Goal: Task Accomplishment & Management: Use online tool/utility

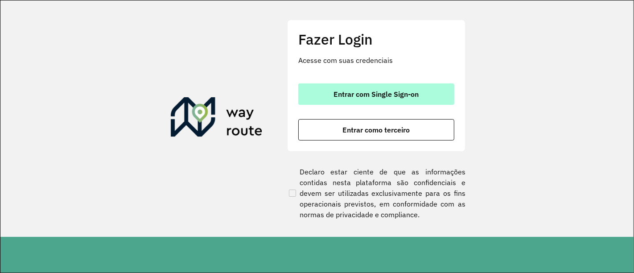
click at [356, 94] on span "Entrar com Single Sign-on" at bounding box center [376, 93] width 85 height 7
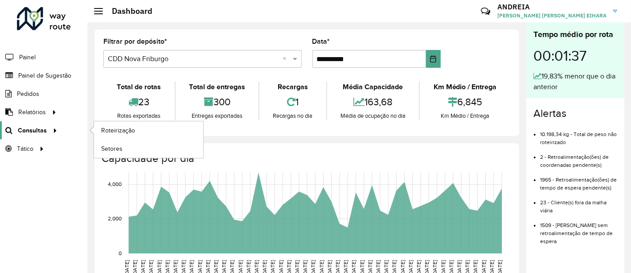
drag, startPoint x: 25, startPoint y: 130, endPoint x: 30, endPoint y: 129, distance: 4.5
click at [26, 130] on span "Consultas" at bounding box center [32, 130] width 29 height 9
click at [111, 128] on span "Roteirização" at bounding box center [119, 130] width 36 height 9
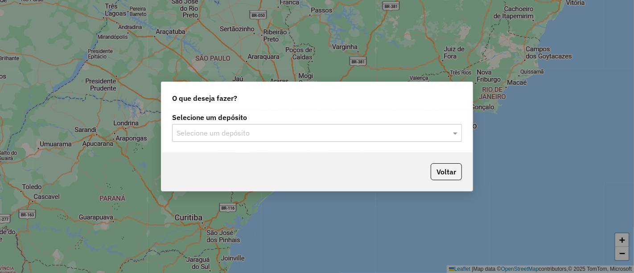
click at [307, 142] on div "Selecione um depósito Selecione um depósito" at bounding box center [316, 132] width 311 height 42
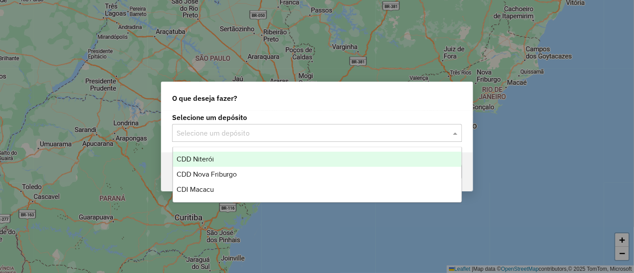
click at [316, 134] on input "text" at bounding box center [308, 133] width 263 height 11
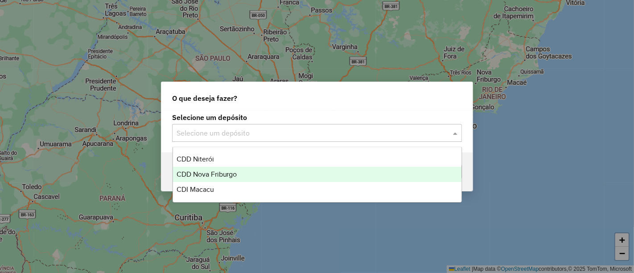
click at [232, 174] on span "CDD Nova Friburgo" at bounding box center [207, 174] width 61 height 8
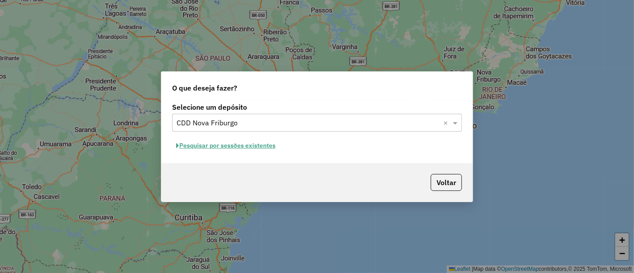
click at [255, 148] on button "Pesquisar por sessões existentes" at bounding box center [225, 146] width 107 height 14
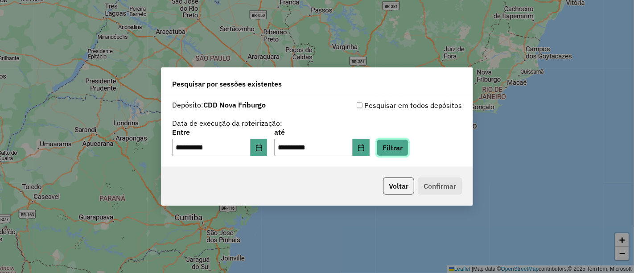
click at [408, 147] on button "Filtrar" at bounding box center [393, 147] width 32 height 17
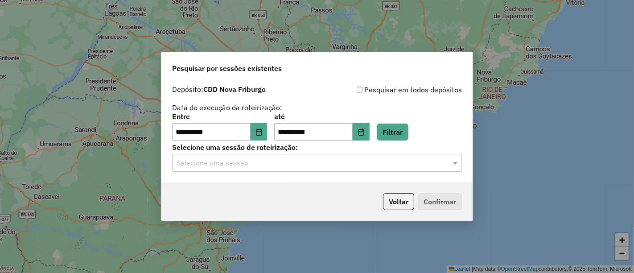
click at [362, 165] on input "text" at bounding box center [308, 163] width 263 height 11
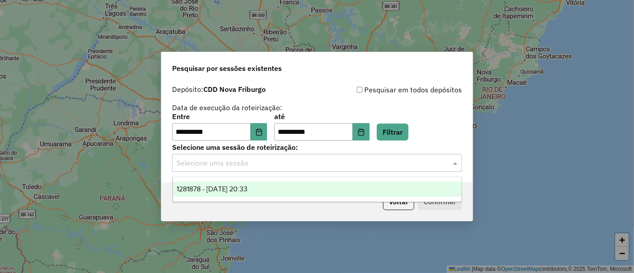
click at [310, 183] on div "1281878 - 24/09/2025 20:33" at bounding box center [317, 188] width 288 height 15
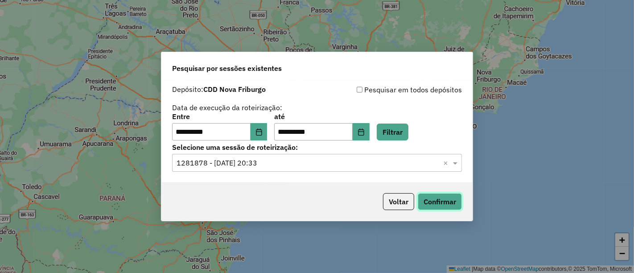
click at [441, 202] on button "Confirmar" at bounding box center [440, 201] width 44 height 17
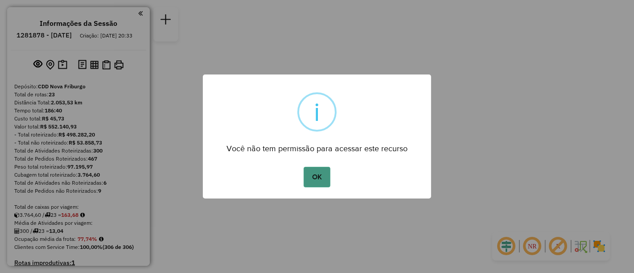
click at [319, 178] on button "OK" at bounding box center [317, 177] width 26 height 21
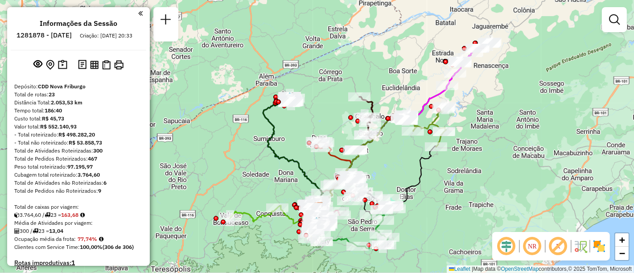
drag, startPoint x: 391, startPoint y: 103, endPoint x: 390, endPoint y: 162, distance: 59.7
click at [390, 162] on div "Janela de atendimento Grade de atendimento Capacidade Transportadoras Veículos …" at bounding box center [317, 136] width 634 height 273
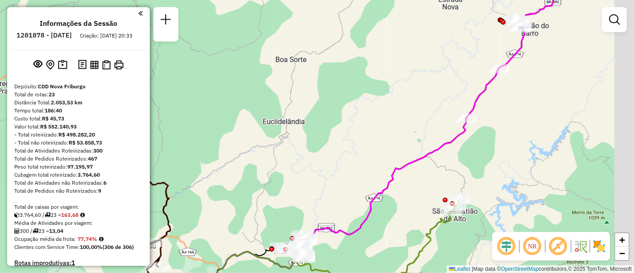
drag, startPoint x: 442, startPoint y: 76, endPoint x: 415, endPoint y: 81, distance: 27.6
click at [415, 81] on div "Janela de atendimento Grade de atendimento Capacidade Transportadoras Veículos …" at bounding box center [317, 136] width 634 height 273
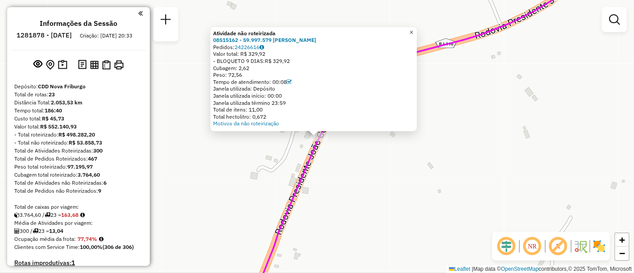
click at [413, 29] on span "×" at bounding box center [411, 33] width 4 height 8
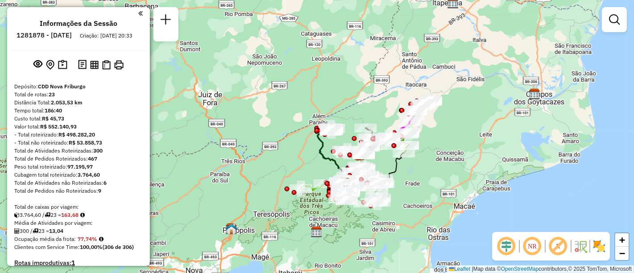
drag, startPoint x: 459, startPoint y: 156, endPoint x: 459, endPoint y: 142, distance: 14.7
click at [459, 142] on div "Janela de atendimento Grade de atendimento Capacidade Transportadoras Veículos …" at bounding box center [317, 136] width 634 height 273
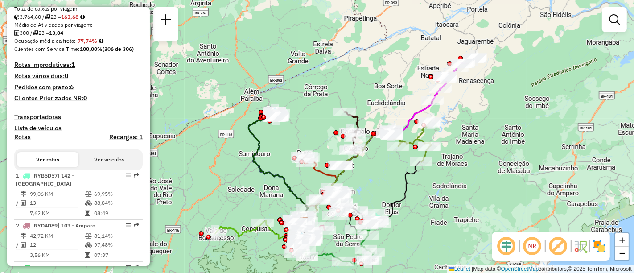
scroll to position [297, 0]
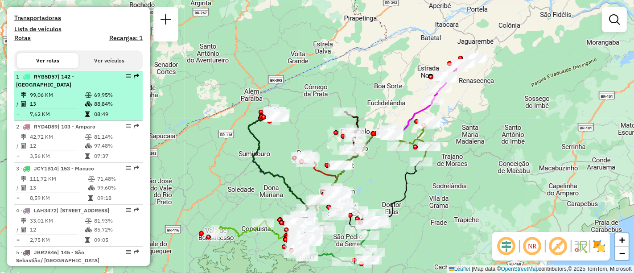
select select "**********"
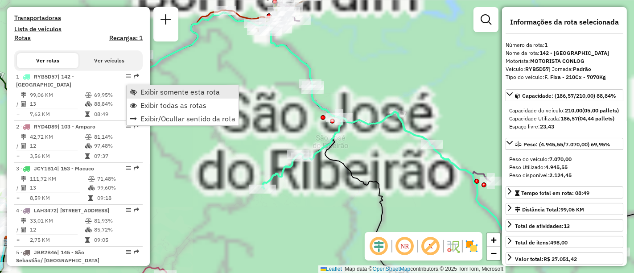
click at [140, 89] on span "Exibir somente esta rota" at bounding box center [179, 91] width 79 height 7
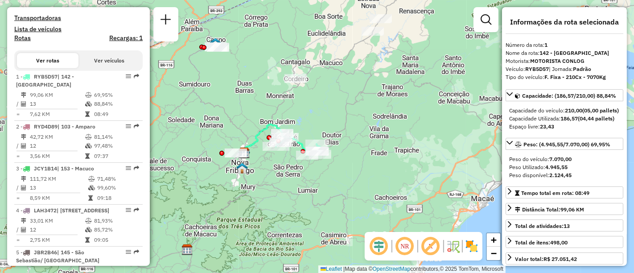
click at [318, 127] on div "Janela de atendimento Grade de atendimento Capacidade Transportadoras Veículos …" at bounding box center [317, 136] width 634 height 273
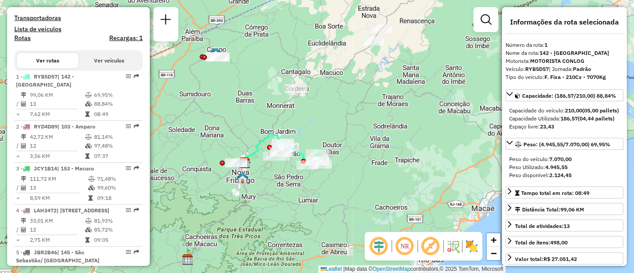
click at [338, 114] on div "Janela de atendimento Grade de atendimento Capacidade Transportadoras Veículos …" at bounding box center [317, 136] width 634 height 273
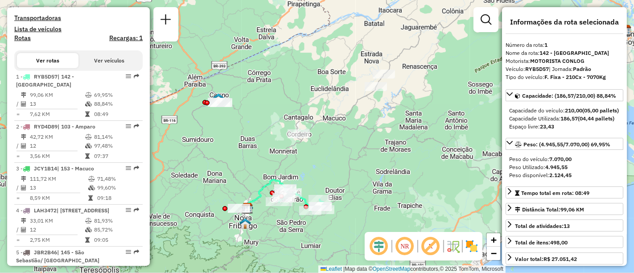
drag, startPoint x: 220, startPoint y: 100, endPoint x: 223, endPoint y: 145, distance: 45.6
click at [223, 145] on div "Janela de atendimento Grade de atendimento Capacidade Transportadoras Veículos …" at bounding box center [317, 136] width 634 height 273
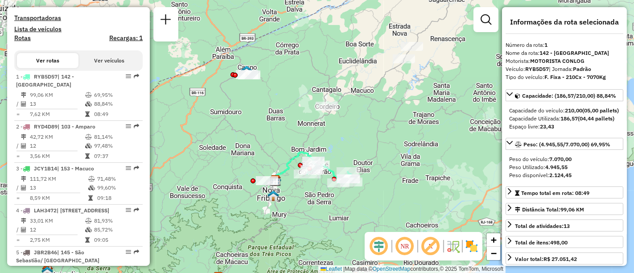
drag, startPoint x: 364, startPoint y: 127, endPoint x: 392, endPoint y: 98, distance: 40.4
click at [392, 98] on div "Janela de atendimento Grade de atendimento Capacidade Transportadoras Veículos …" at bounding box center [317, 136] width 634 height 273
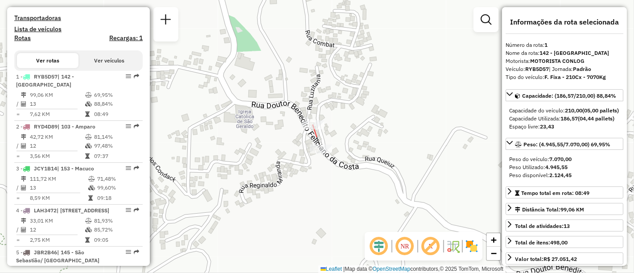
click at [316, 129] on div at bounding box center [313, 124] width 22 height 9
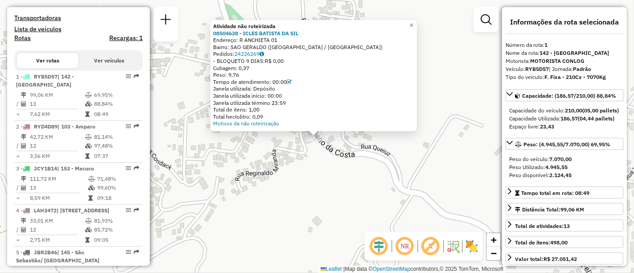
click at [324, 171] on div "Atividade não roteirizada 08504638 - ICLES BATISTA DA SIL Endereço: R ANCHIETA …" at bounding box center [317, 136] width 634 height 273
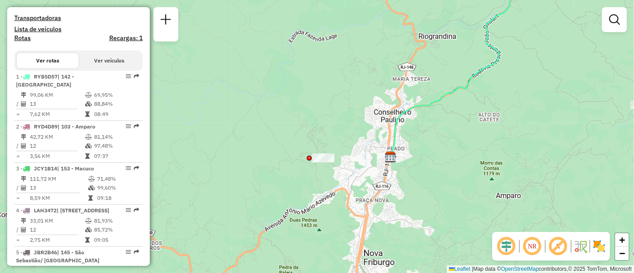
click at [325, 169] on div "Janela de atendimento Grade de atendimento Capacidade Transportadoras Veículos …" at bounding box center [317, 136] width 634 height 273
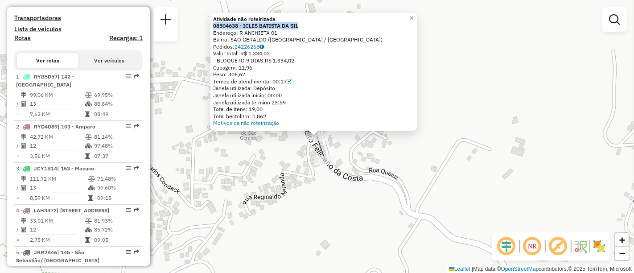
drag, startPoint x: 311, startPoint y: 27, endPoint x: 213, endPoint y: 26, distance: 97.6
click at [213, 26] on div "Atividade não roteirizada 08504638 - ICLES BATISTA DA SIL Endereço: R ANCHIETA …" at bounding box center [313, 72] width 206 height 118
copy strong "08504638 - ICLES BATISTA DA SIL"
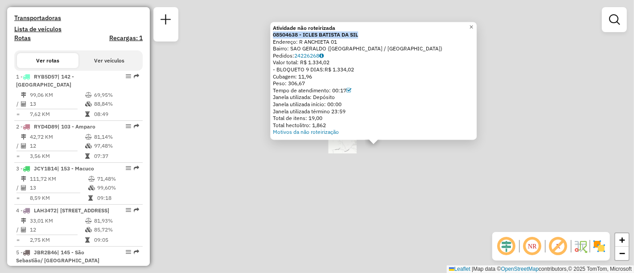
click at [372, 207] on div "Atividade não roteirizada 08504638 - ICLES BATISTA DA SIL Endereço: R ANCHIETA …" at bounding box center [317, 136] width 634 height 273
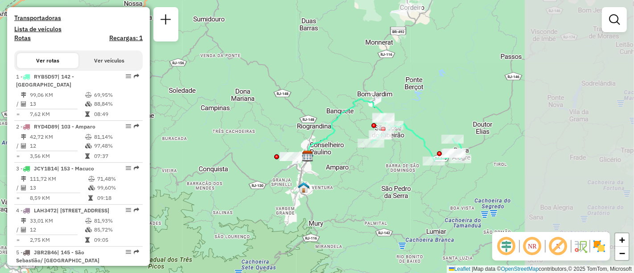
drag, startPoint x: 460, startPoint y: 189, endPoint x: 309, endPoint y: 171, distance: 151.8
click at [315, 171] on div "Janela de atendimento Grade de atendimento Capacidade Transportadoras Veículos …" at bounding box center [317, 136] width 634 height 273
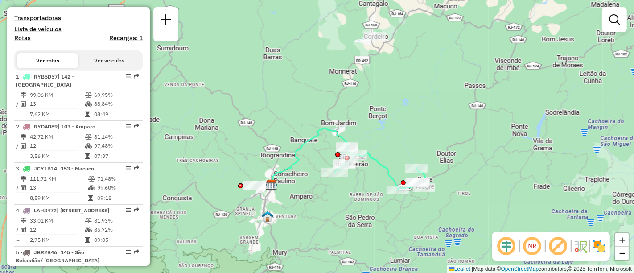
drag, startPoint x: 276, startPoint y: 165, endPoint x: 292, endPoint y: 125, distance: 43.3
click at [292, 125] on div "Janela de atendimento Grade de atendimento Capacidade Transportadoras Veículos …" at bounding box center [317, 136] width 634 height 273
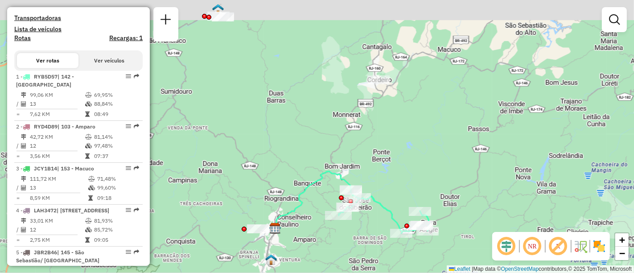
drag, startPoint x: 293, startPoint y: 122, endPoint x: 286, endPoint y: 152, distance: 30.7
click at [286, 152] on div "Janela de atendimento Grade de atendimento Capacidade Transportadoras Veículos …" at bounding box center [317, 136] width 634 height 273
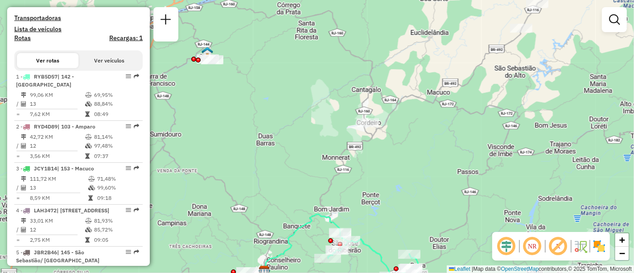
drag, startPoint x: 364, startPoint y: 118, endPoint x: 354, endPoint y: 158, distance: 41.2
click at [354, 158] on div "Janela de atendimento Grade de atendimento Capacidade Transportadoras Veículos …" at bounding box center [317, 136] width 634 height 273
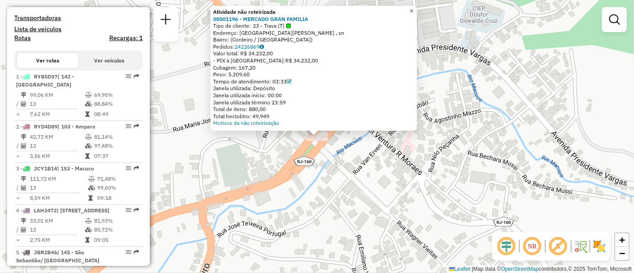
click at [414, 7] on link "×" at bounding box center [411, 11] width 11 height 11
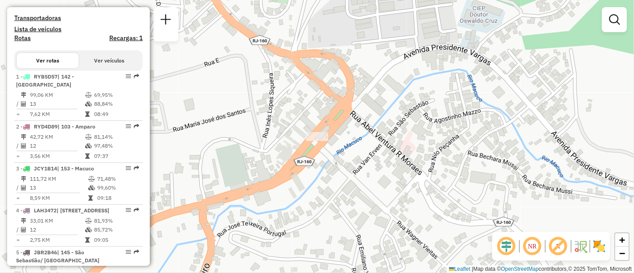
drag, startPoint x: 368, startPoint y: 144, endPoint x: 390, endPoint y: 132, distance: 25.4
click at [389, 132] on div "Janela de atendimento Grade de atendimento Capacidade Transportadoras Veículos …" at bounding box center [317, 136] width 634 height 273
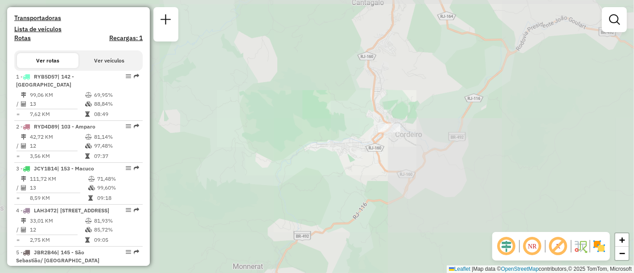
drag, startPoint x: 329, startPoint y: 177, endPoint x: 391, endPoint y: 122, distance: 83.4
click at [391, 122] on div "Janela de atendimento Grade de atendimento Capacidade Transportadoras Veículos …" at bounding box center [317, 136] width 634 height 273
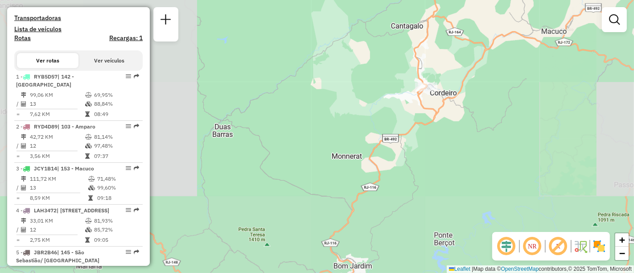
drag, startPoint x: 342, startPoint y: 143, endPoint x: 388, endPoint y: 103, distance: 60.3
click at [388, 103] on div "Janela de atendimento Grade de atendimento Capacidade Transportadoras Veículos …" at bounding box center [317, 136] width 634 height 273
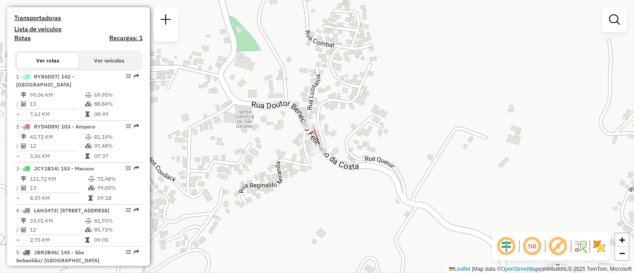
click at [317, 129] on div at bounding box center [313, 124] width 22 height 9
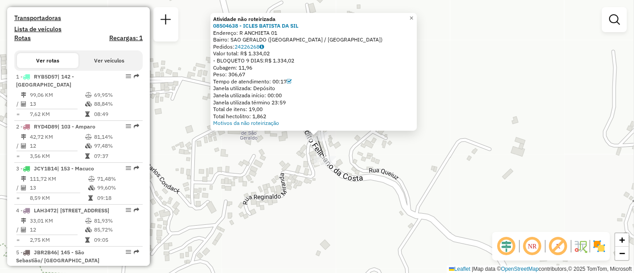
click at [446, 130] on div "Atividade não roteirizada 08504638 - ICLES BATISTA DA SIL Endereço: R ANCHIETA …" at bounding box center [317, 136] width 634 height 273
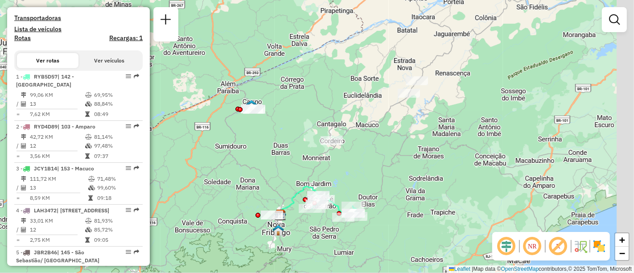
drag, startPoint x: 511, startPoint y: 115, endPoint x: 332, endPoint y: 172, distance: 187.5
click at [332, 172] on div "Janela de atendimento Grade de atendimento Capacidade Transportadoras Veículos …" at bounding box center [317, 136] width 634 height 273
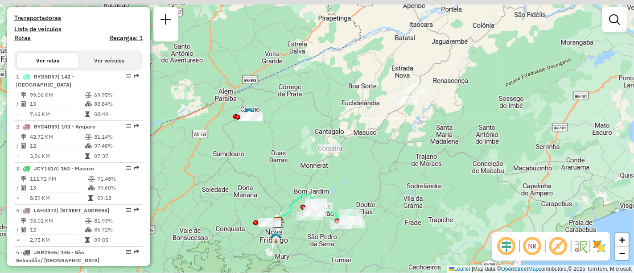
drag, startPoint x: 408, startPoint y: 134, endPoint x: 387, endPoint y: 179, distance: 49.3
click at [387, 179] on div "Janela de atendimento Grade de atendimento Capacidade Transportadoras Veículos …" at bounding box center [317, 136] width 634 height 273
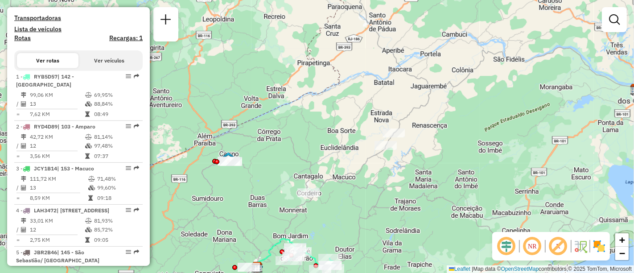
click at [388, 150] on div at bounding box center [385, 145] width 22 height 9
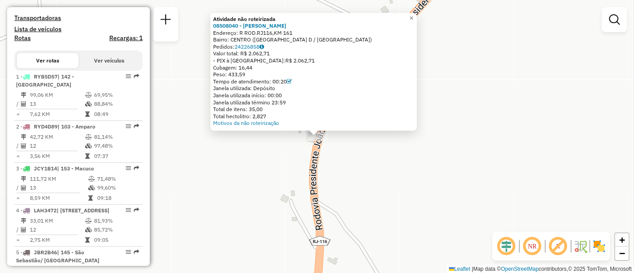
click at [387, 150] on div "Atividade não roteirizada 08508040 - ILKA MARIA DE CARVAL Endereço: R ROD.RJ116…" at bounding box center [317, 136] width 634 height 273
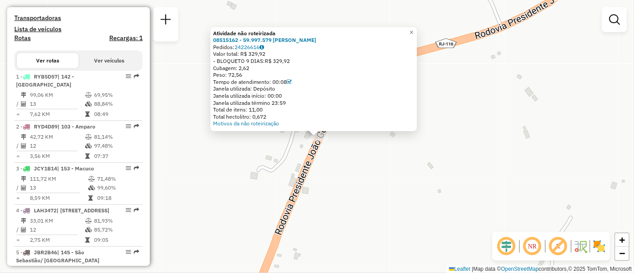
click at [350, 185] on div "Atividade não roteirizada 08515162 - 59.997.579 JOCIMAR FRANCO MADEIRA Pedidos:…" at bounding box center [317, 136] width 634 height 273
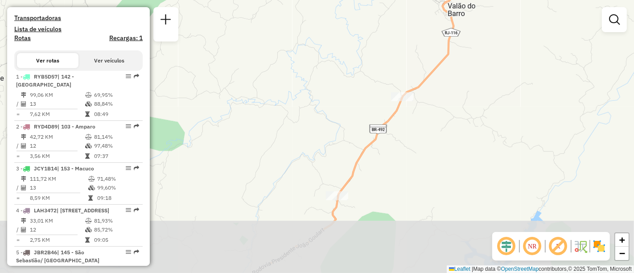
drag, startPoint x: 362, startPoint y: 220, endPoint x: 417, endPoint y: 135, distance: 100.7
click at [417, 135] on div "Janela de atendimento Grade de atendimento Capacidade Transportadoras Veículos …" at bounding box center [317, 136] width 634 height 273
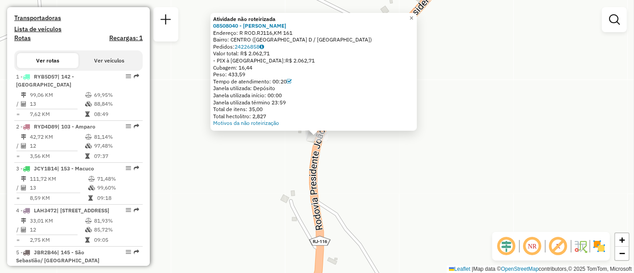
drag, startPoint x: 485, startPoint y: 53, endPoint x: 481, endPoint y: 57, distance: 5.4
click at [485, 53] on div "Atividade não roteirizada 08508040 - ILKA MARIA DE CARVAL Endereço: R ROD.RJ116…" at bounding box center [317, 136] width 634 height 273
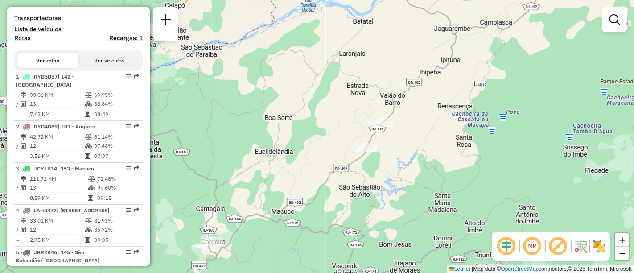
drag, startPoint x: 497, startPoint y: 98, endPoint x: 437, endPoint y: 138, distance: 71.6
click at [437, 138] on div "Janela de atendimento Grade de atendimento Capacidade Transportadoras Veículos …" at bounding box center [317, 136] width 634 height 273
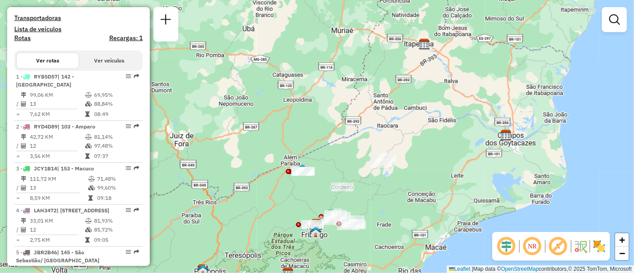
drag, startPoint x: 385, startPoint y: 183, endPoint x: 395, endPoint y: 166, distance: 19.6
click at [395, 166] on div "Janela de atendimento Grade de atendimento Capacidade Transportadoras Veículos …" at bounding box center [317, 136] width 634 height 273
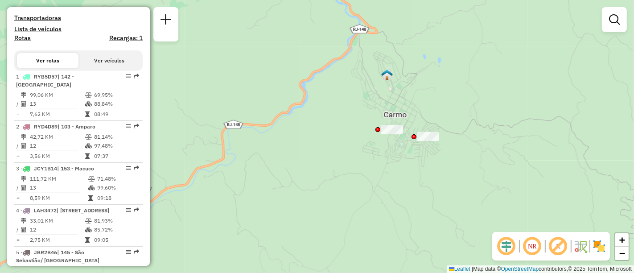
drag, startPoint x: 415, startPoint y: 123, endPoint x: 373, endPoint y: 109, distance: 44.0
click at [411, 134] on div at bounding box center [413, 136] width 5 height 5
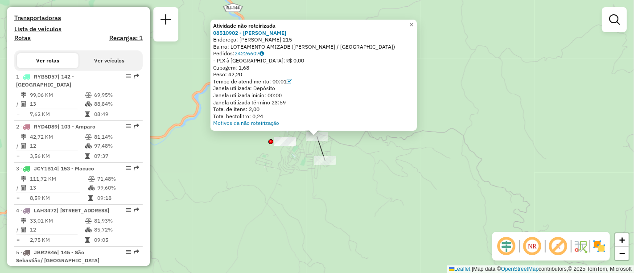
click at [368, 147] on div "Atividade não roteirizada 08510902 - WALLACE DOS SANTOS R Endereço: R MILTON RI…" at bounding box center [317, 136] width 634 height 273
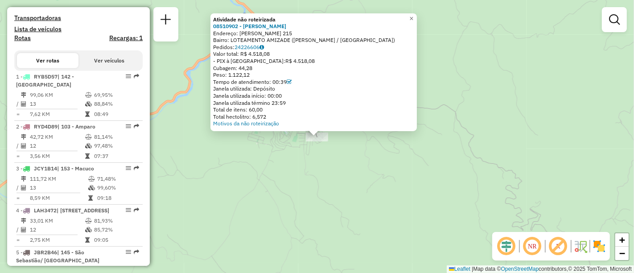
click at [329, 160] on div "Atividade não roteirizada 08510902 - WALLACE DOS SANTOS R Endereço: R MILTON RI…" at bounding box center [317, 136] width 634 height 273
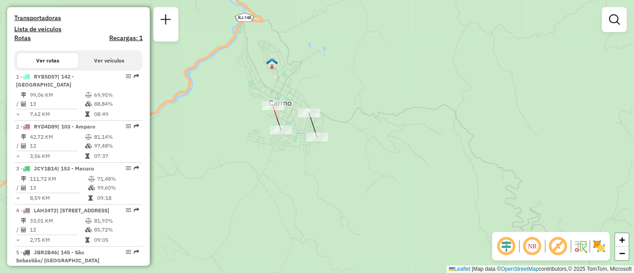
click at [272, 110] on div at bounding box center [273, 105] width 22 height 9
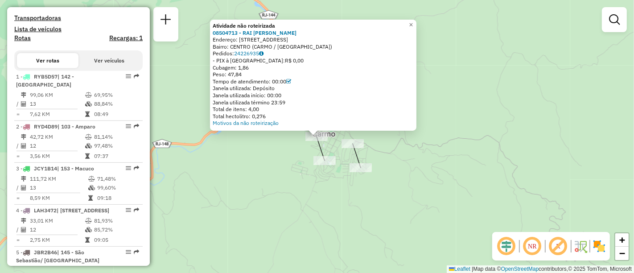
click at [271, 151] on div "Atividade não roteirizada 08504713 - RAI CAMARGO NASCIMEN Endereço: R BACELAR 2…" at bounding box center [317, 136] width 634 height 273
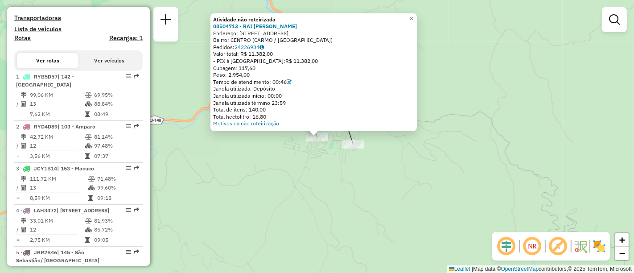
click at [297, 166] on div "Atividade não roteirizada 08504713 - RAI CAMARGO NASCIMEN Endereço: R BACELAR 2…" at bounding box center [317, 136] width 634 height 273
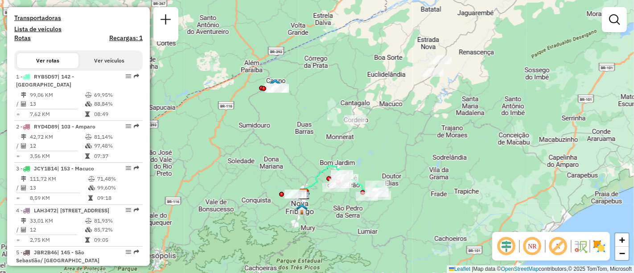
drag, startPoint x: 455, startPoint y: 105, endPoint x: 406, endPoint y: 108, distance: 49.6
click at [403, 121] on div "Janela de atendimento Grade de atendimento Capacidade Transportadoras Veículos …" at bounding box center [317, 136] width 634 height 273
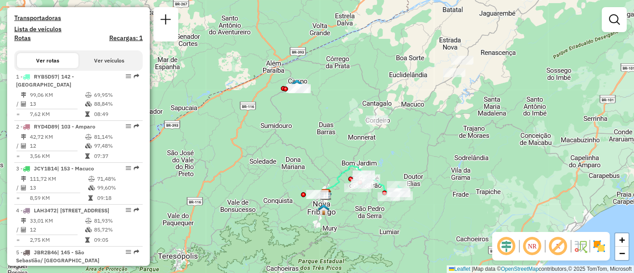
drag, startPoint x: 392, startPoint y: 158, endPoint x: 419, endPoint y: 136, distance: 34.8
click at [419, 136] on div "Janela de atendimento Grade de atendimento Capacidade Transportadoras Veículos …" at bounding box center [317, 136] width 634 height 273
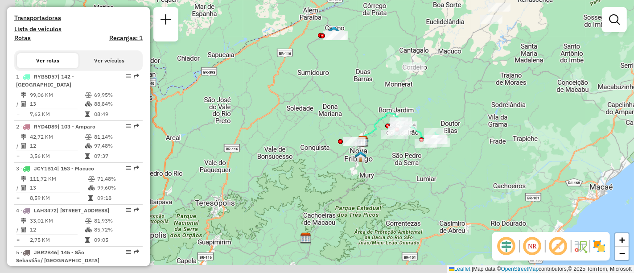
drag, startPoint x: 396, startPoint y: 168, endPoint x: 500, endPoint y: 79, distance: 136.6
click at [500, 79] on div "Janela de atendimento Grade de atendimento Capacidade Transportadoras Veículos …" at bounding box center [317, 136] width 634 height 273
